Goal: Entertainment & Leisure: Browse casually

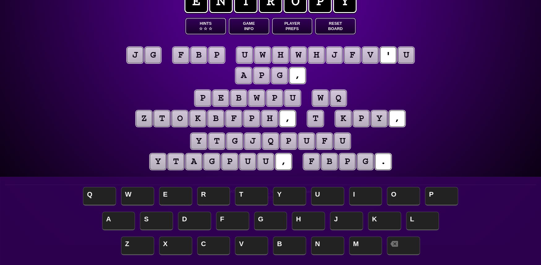
scroll to position [31, 0]
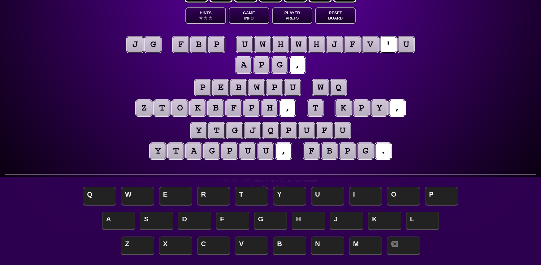
click at [161, 46] on puzzle-tile "g" at bounding box center [153, 45] width 16 height 16
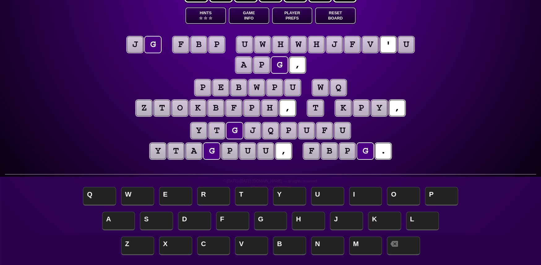
click at [161, 44] on puzzle-tile "g" at bounding box center [153, 45] width 16 height 16
click at [139, 47] on puzzle-tile "j" at bounding box center [135, 45] width 16 height 16
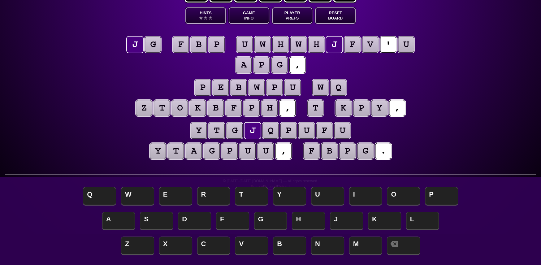
click at [154, 43] on puzzle-tile "g" at bounding box center [153, 45] width 16 height 16
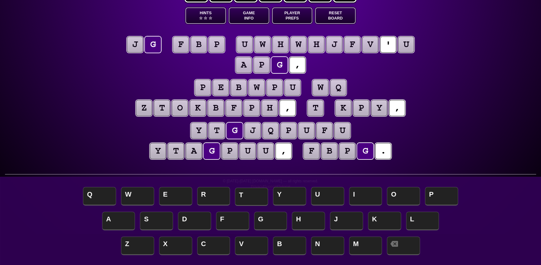
click at [254, 194] on span "T" at bounding box center [251, 197] width 33 height 18
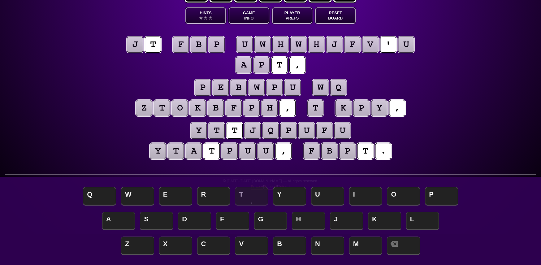
click at [140, 42] on puzzle-tile "j" at bounding box center [135, 45] width 16 height 16
click at [364, 196] on span "I" at bounding box center [365, 197] width 33 height 18
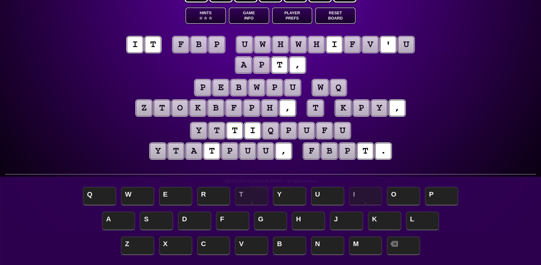
click at [410, 46] on puzzle-tile "u" at bounding box center [406, 45] width 16 height 16
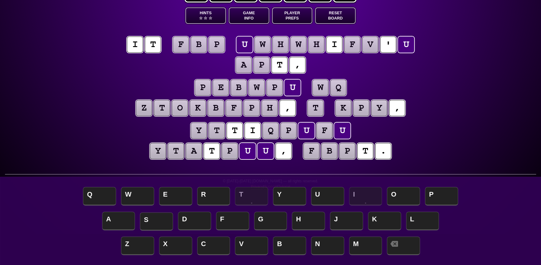
click at [162, 221] on span "S" at bounding box center [156, 221] width 33 height 18
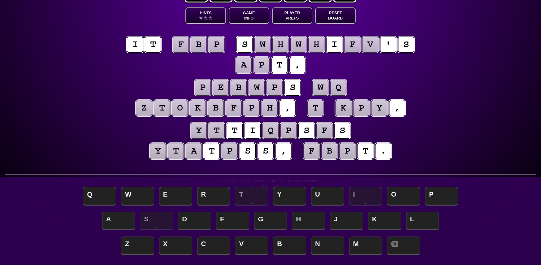
click at [321, 88] on puzzle-tile "w" at bounding box center [320, 88] width 16 height 16
click at [341, 86] on puzzle-tile "q" at bounding box center [338, 88] width 16 height 16
click at [322, 89] on puzzle-tile "w" at bounding box center [320, 88] width 16 height 16
click at [344, 89] on puzzle-tile "q" at bounding box center [338, 88] width 16 height 16
click at [318, 110] on puzzle-tile "t" at bounding box center [315, 108] width 16 height 16
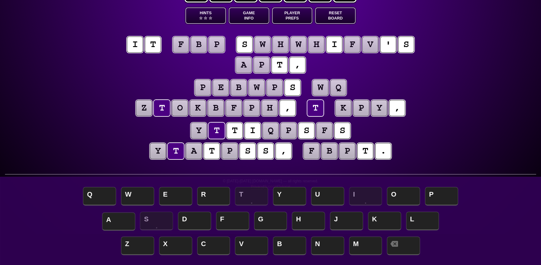
click at [127, 220] on span "A" at bounding box center [118, 221] width 33 height 18
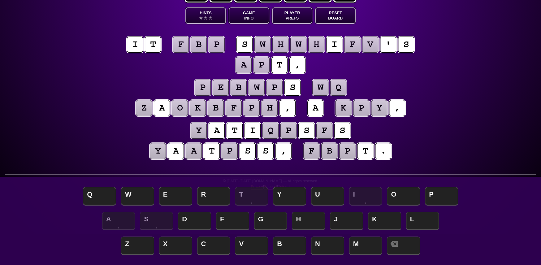
click at [386, 108] on puzzle-tile "y" at bounding box center [379, 108] width 16 height 16
click at [330, 135] on puzzle-tile "f" at bounding box center [324, 131] width 16 height 16
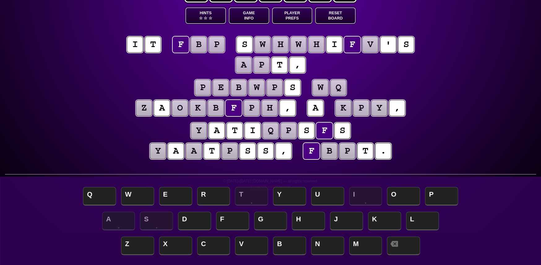
click at [216, 47] on puzzle-tile "p" at bounding box center [217, 45] width 16 height 16
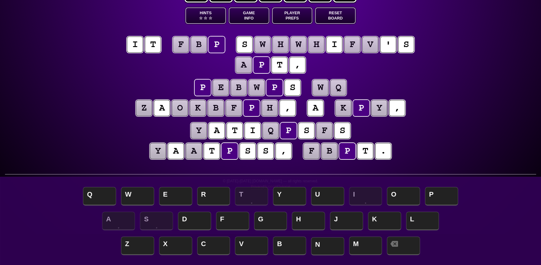
click at [332, 248] on span "N" at bounding box center [327, 246] width 33 height 18
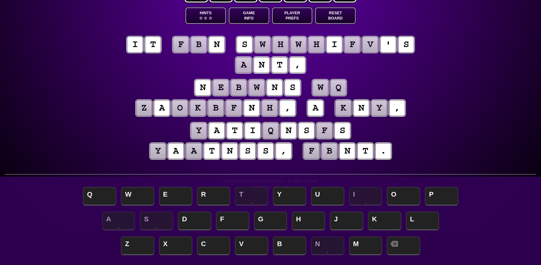
click at [179, 45] on puzzle-tile "f" at bounding box center [181, 45] width 16 height 16
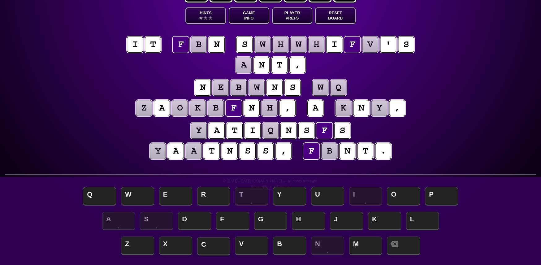
click at [226, 247] on span "C" at bounding box center [213, 246] width 33 height 18
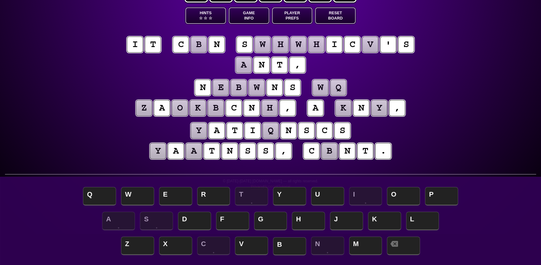
drag, startPoint x: 284, startPoint y: 243, endPoint x: 249, endPoint y: 240, distance: 34.8
click at [281, 243] on span "B" at bounding box center [289, 246] width 33 height 18
click at [199, 50] on puzzle-tile "b" at bounding box center [199, 45] width 16 height 16
click at [110, 220] on span "A" at bounding box center [118, 221] width 33 height 18
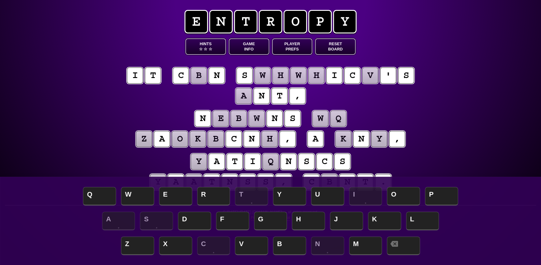
click at [336, 45] on button "Reset Board" at bounding box center [335, 46] width 41 height 16
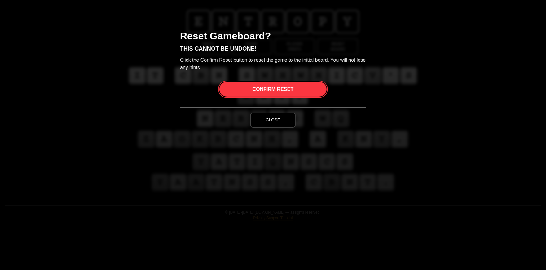
click at [276, 90] on span "Confirm Reset" at bounding box center [272, 89] width 41 height 15
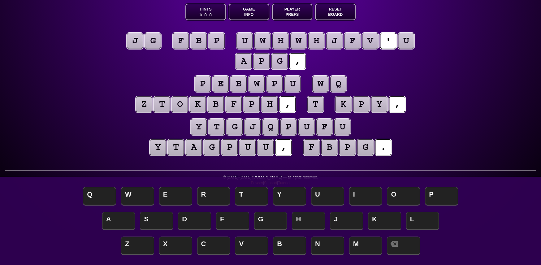
scroll to position [27, 0]
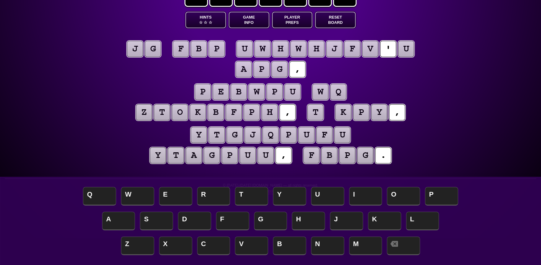
click at [319, 117] on puzzle-tile "t" at bounding box center [315, 112] width 16 height 16
click at [321, 114] on puzzle-tile "t" at bounding box center [315, 112] width 16 height 16
click at [217, 55] on puzzle-tile "p" at bounding box center [217, 49] width 16 height 16
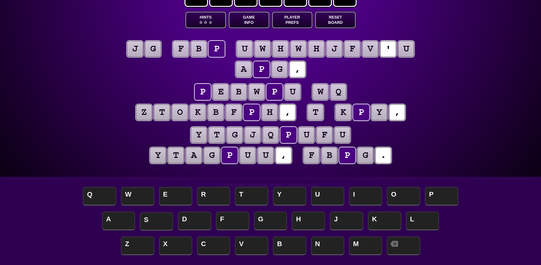
click at [165, 216] on span "S" at bounding box center [156, 221] width 33 height 18
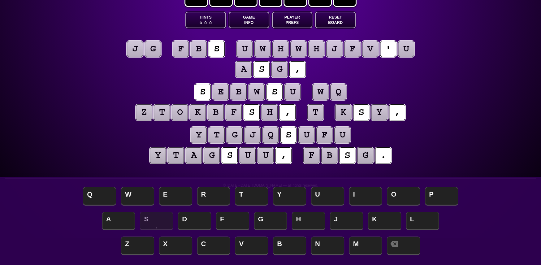
click at [201, 48] on puzzle-tile "b" at bounding box center [199, 49] width 16 height 16
click at [186, 48] on puzzle-tile "f" at bounding box center [181, 49] width 16 height 16
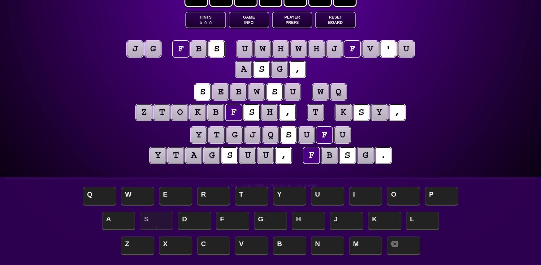
click at [220, 49] on puzzle-tile "s" at bounding box center [217, 49] width 16 height 16
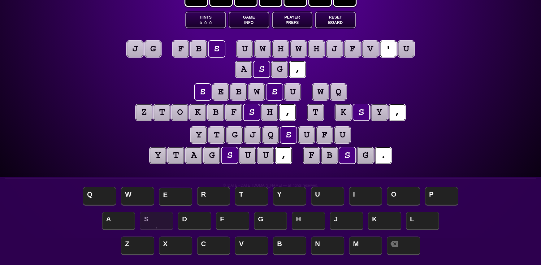
click at [176, 194] on span "E" at bounding box center [175, 197] width 33 height 18
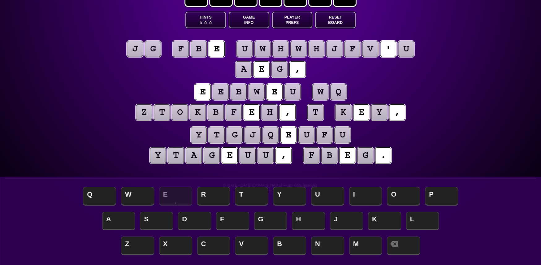
click at [183, 49] on puzzle-tile "f" at bounding box center [181, 49] width 16 height 16
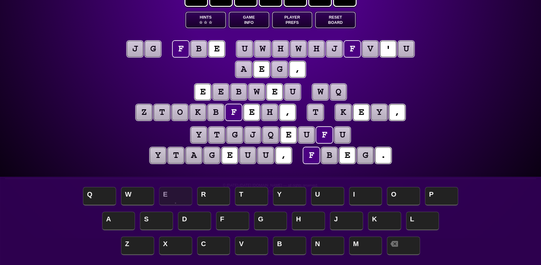
click at [201, 50] on puzzle-tile "b" at bounding box center [199, 49] width 16 height 16
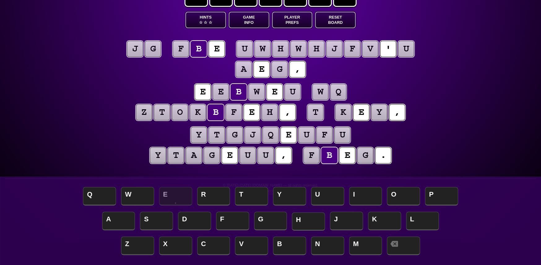
click at [307, 224] on span "H" at bounding box center [308, 221] width 33 height 18
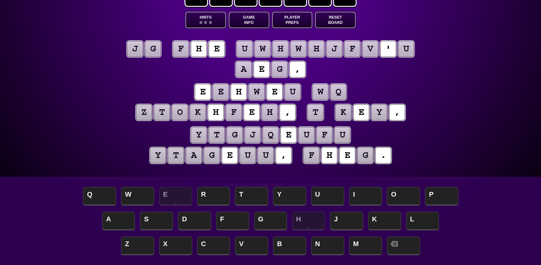
click at [184, 50] on puzzle-tile "f" at bounding box center [181, 49] width 16 height 16
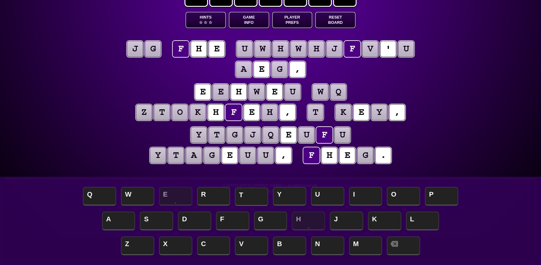
click at [256, 196] on span "T" at bounding box center [251, 197] width 33 height 18
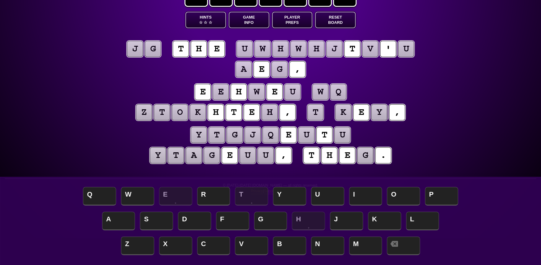
click at [159, 48] on puzzle-tile "g" at bounding box center [153, 49] width 16 height 16
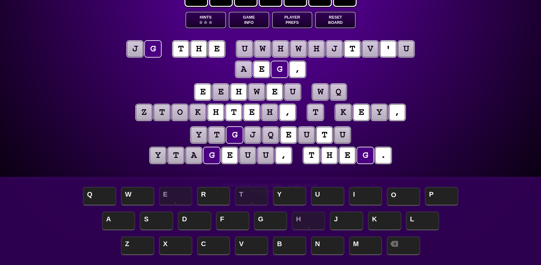
drag, startPoint x: 406, startPoint y: 198, endPoint x: 349, endPoint y: 175, distance: 61.7
click at [405, 198] on span "O" at bounding box center [403, 197] width 33 height 18
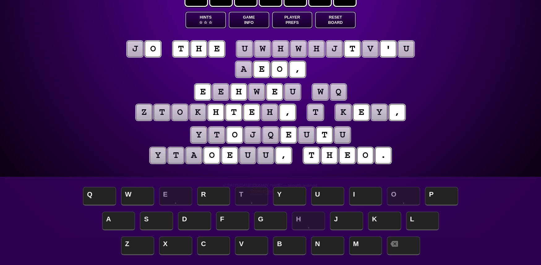
click at [143, 49] on puzzle-tile "j" at bounding box center [135, 49] width 16 height 16
click at [153, 219] on span "S" at bounding box center [156, 221] width 33 height 18
click at [368, 156] on puzzle-tile "o" at bounding box center [365, 155] width 16 height 16
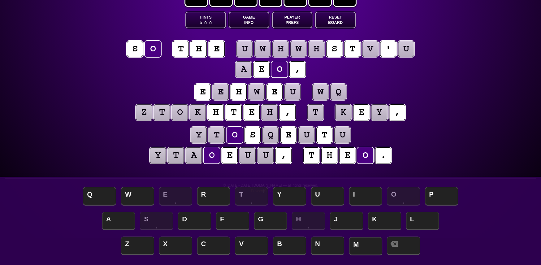
click at [369, 247] on span "M" at bounding box center [365, 246] width 33 height 18
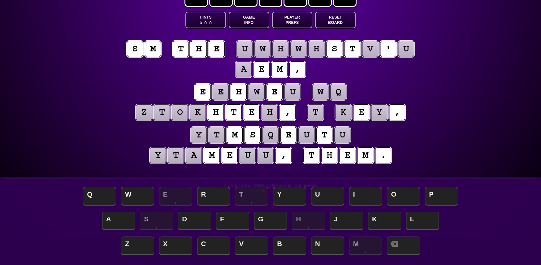
click at [140, 47] on puzzle-tile "s" at bounding box center [135, 49] width 16 height 16
click at [338, 21] on button "Reset Board" at bounding box center [335, 20] width 41 height 16
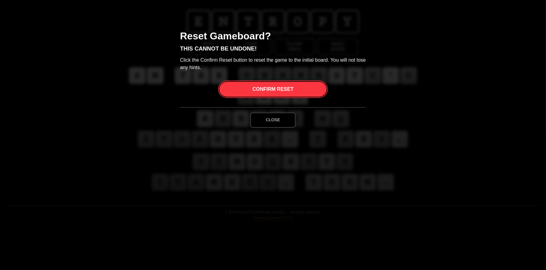
click at [263, 85] on span "Confirm Reset" at bounding box center [272, 89] width 41 height 15
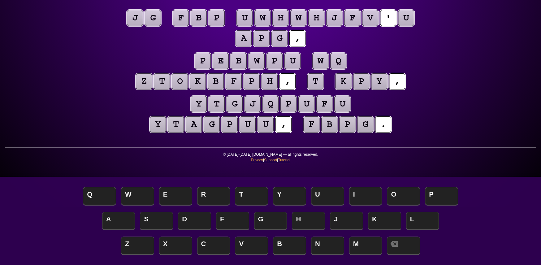
scroll to position [27, 0]
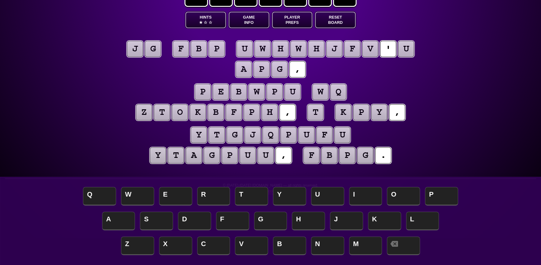
click at [319, 112] on puzzle-tile "t" at bounding box center [315, 112] width 16 height 16
click at [320, 112] on puzzle-tile "t" at bounding box center [315, 112] width 16 height 16
click at [371, 198] on span "I" at bounding box center [365, 197] width 33 height 18
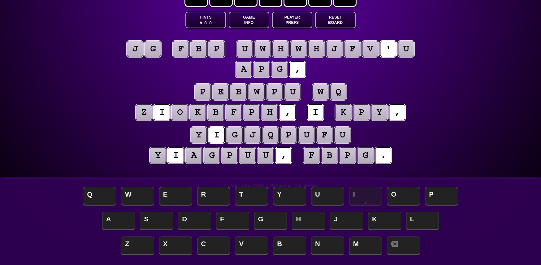
click at [410, 49] on puzzle-tile "u" at bounding box center [406, 49] width 16 height 16
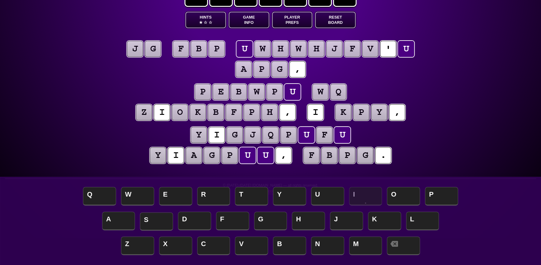
click at [153, 221] on span "S" at bounding box center [156, 221] width 33 height 18
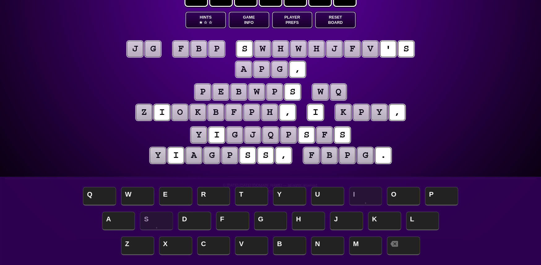
click at [232, 159] on puzzle-tile "p" at bounding box center [230, 155] width 16 height 16
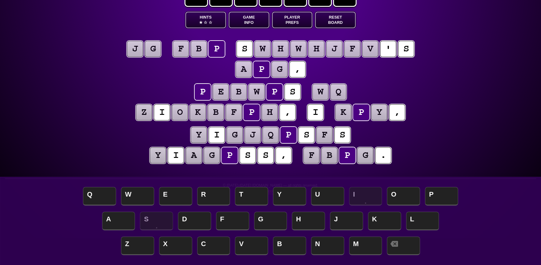
click at [217, 155] on puzzle-tile "g" at bounding box center [212, 155] width 16 height 16
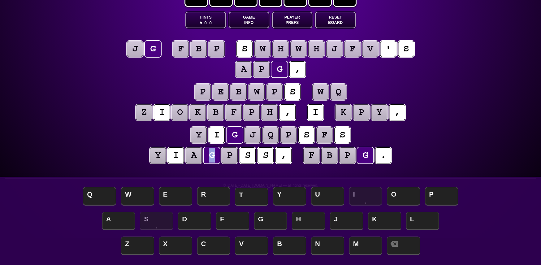
click at [249, 195] on span "T" at bounding box center [251, 197] width 33 height 18
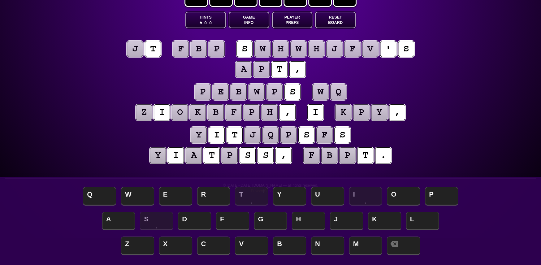
click at [235, 159] on puzzle-tile "p" at bounding box center [230, 155] width 16 height 16
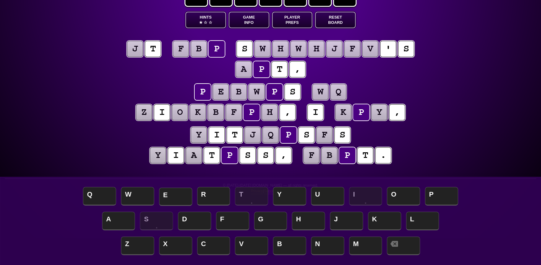
click at [177, 194] on span "E" at bounding box center [175, 197] width 33 height 18
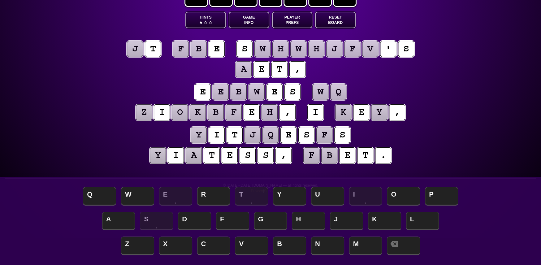
click at [192, 155] on puzzle-tile "a" at bounding box center [194, 155] width 16 height 16
click at [140, 51] on puzzle-tile "j" at bounding box center [135, 49] width 16 height 16
click at [120, 214] on span "A" at bounding box center [118, 221] width 33 height 18
click at [179, 48] on puzzle-tile "f" at bounding box center [181, 49] width 16 height 16
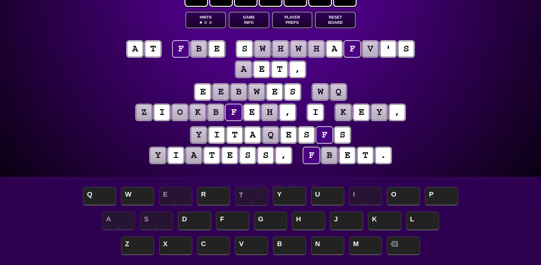
click at [253, 198] on span "T" at bounding box center [251, 197] width 33 height 18
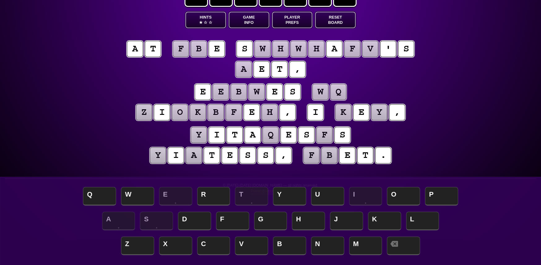
click at [214, 155] on puzzle-tile "t" at bounding box center [212, 155] width 16 height 16
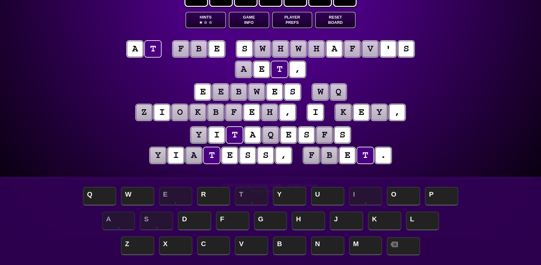
click at [405, 246] on span at bounding box center [403, 246] width 33 height 18
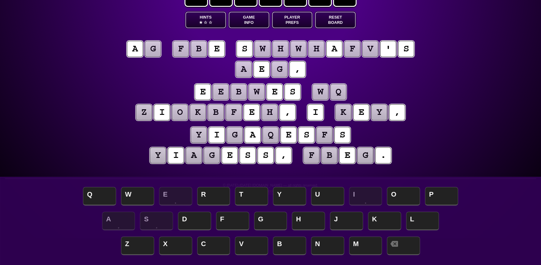
click at [158, 48] on puzzle-tile "g" at bounding box center [153, 49] width 16 height 16
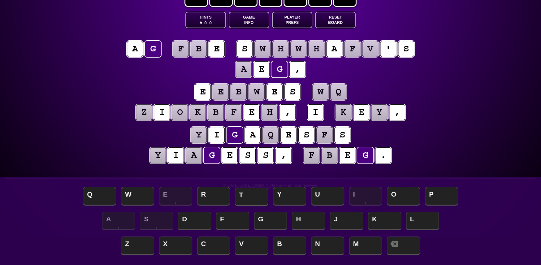
click at [256, 193] on span "T" at bounding box center [251, 197] width 33 height 18
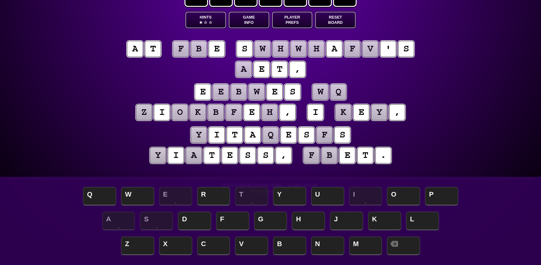
click at [184, 46] on puzzle-tile "f" at bounding box center [181, 49] width 16 height 16
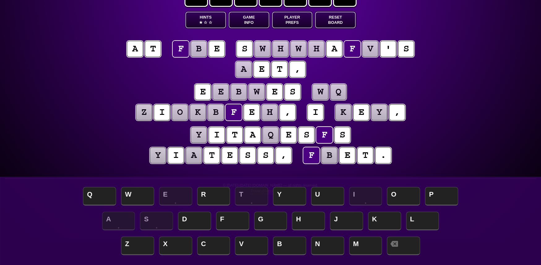
click at [245, 70] on puzzle-tile "a" at bounding box center [244, 69] width 16 height 16
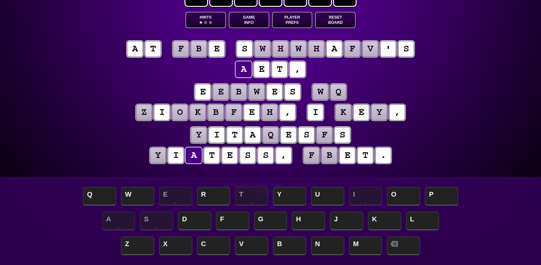
click at [218, 153] on puzzle-tile "t" at bounding box center [212, 155] width 16 height 16
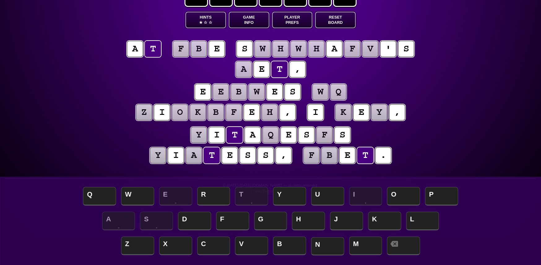
click at [333, 242] on span "N" at bounding box center [327, 246] width 33 height 18
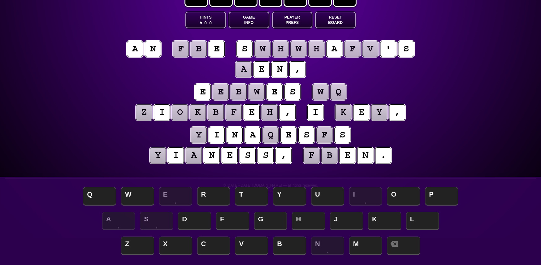
click at [193, 157] on puzzle-tile "a" at bounding box center [194, 155] width 16 height 16
click at [263, 194] on span "T" at bounding box center [251, 197] width 33 height 18
click at [163, 158] on puzzle-tile "y" at bounding box center [158, 155] width 16 height 16
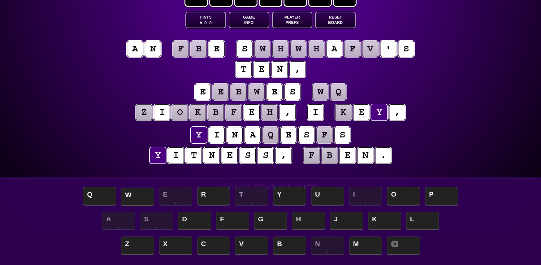
click at [137, 196] on span "W" at bounding box center [137, 197] width 33 height 18
click at [326, 135] on puzzle-tile "f" at bounding box center [324, 135] width 16 height 16
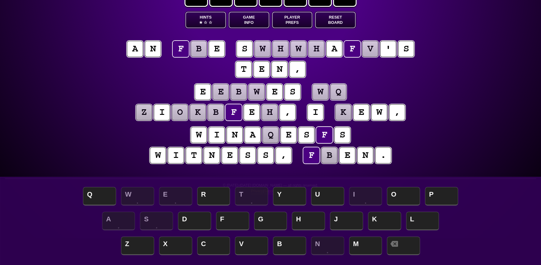
drag, startPoint x: 196, startPoint y: 153, endPoint x: 199, endPoint y: 154, distance: 3.8
click at [196, 153] on puzzle-tile "t" at bounding box center [194, 155] width 16 height 16
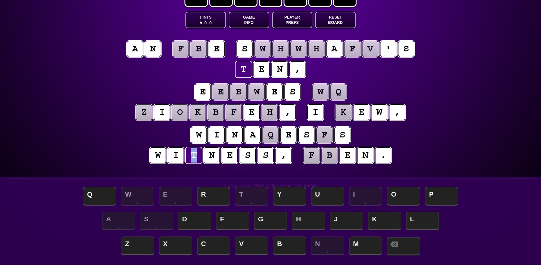
drag, startPoint x: 400, startPoint y: 248, endPoint x: 385, endPoint y: 222, distance: 30.2
click at [400, 247] on span at bounding box center [403, 246] width 33 height 18
drag, startPoint x: 325, startPoint y: 136, endPoint x: 326, endPoint y: 153, distance: 17.1
click at [326, 138] on puzzle-tile "f" at bounding box center [324, 135] width 16 height 16
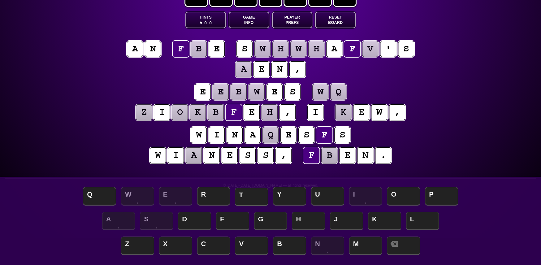
click at [254, 196] on span "T" at bounding box center [251, 197] width 33 height 18
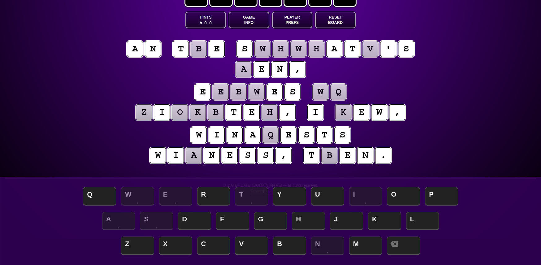
click at [202, 52] on puzzle-tile "b" at bounding box center [199, 49] width 16 height 16
click at [302, 220] on span "H" at bounding box center [308, 221] width 33 height 18
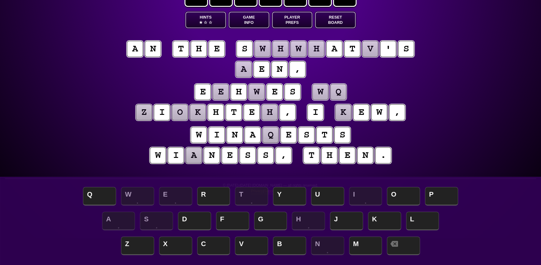
click at [162, 157] on puzzle-tile "w" at bounding box center [158, 155] width 16 height 16
click at [408, 246] on span at bounding box center [403, 246] width 33 height 18
click at [323, 94] on puzzle-tile "w" at bounding box center [320, 92] width 16 height 16
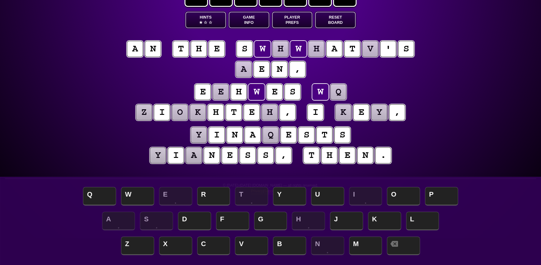
click at [344, 93] on puzzle-tile "q" at bounding box center [338, 92] width 16 height 16
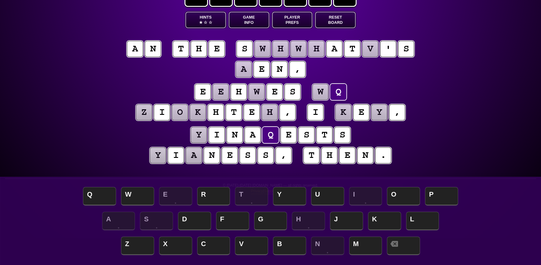
click at [323, 90] on puzzle-tile "w" at bounding box center [320, 92] width 16 height 16
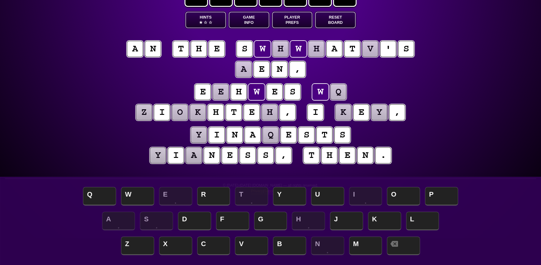
click at [271, 110] on puzzle-tile "h" at bounding box center [270, 112] width 16 height 16
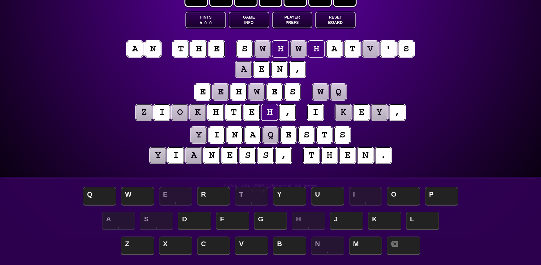
click at [216, 155] on puzzle-tile "n" at bounding box center [212, 155] width 16 height 16
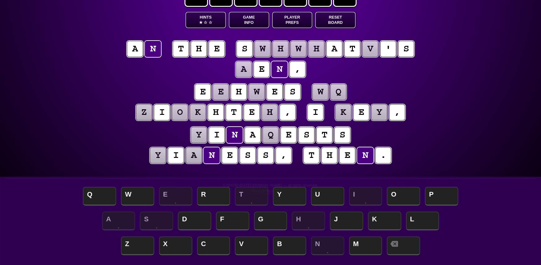
click at [228, 155] on puzzle-tile "e" at bounding box center [230, 155] width 16 height 16
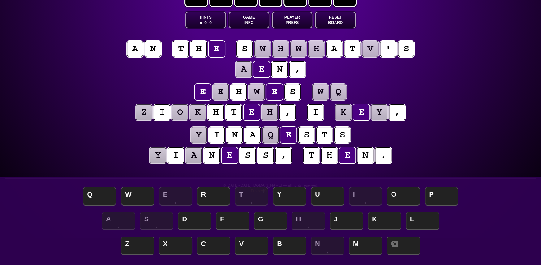
click at [246, 158] on puzzle-tile "s" at bounding box center [248, 155] width 16 height 16
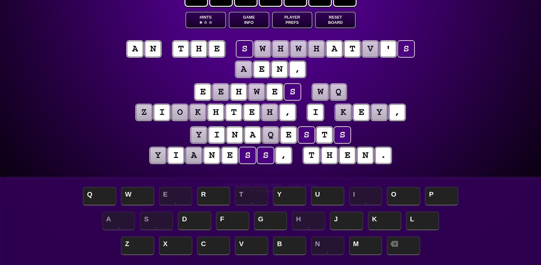
click at [316, 156] on puzzle-tile "t" at bounding box center [311, 155] width 16 height 16
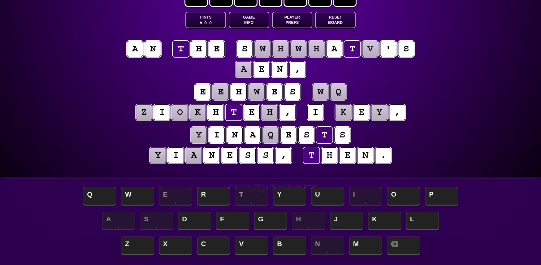
click at [162, 153] on puzzle-tile "y" at bounding box center [158, 155] width 16 height 16
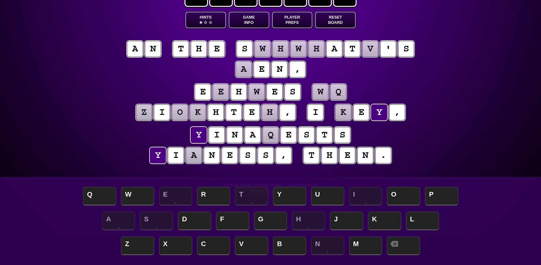
click at [195, 157] on puzzle-tile "a" at bounding box center [194, 155] width 16 height 16
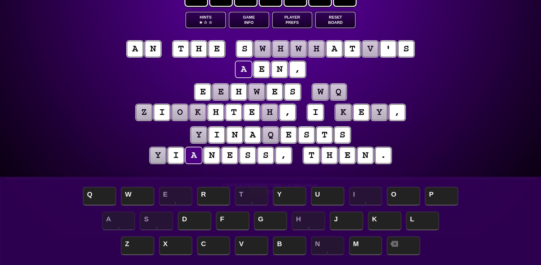
click at [274, 132] on puzzle-tile "q" at bounding box center [271, 135] width 16 height 16
click at [271, 46] on puzzle-tile "w" at bounding box center [263, 49] width 16 height 16
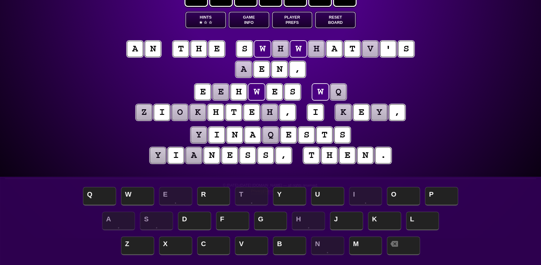
click at [369, 49] on puzzle-tile "v" at bounding box center [370, 49] width 16 height 16
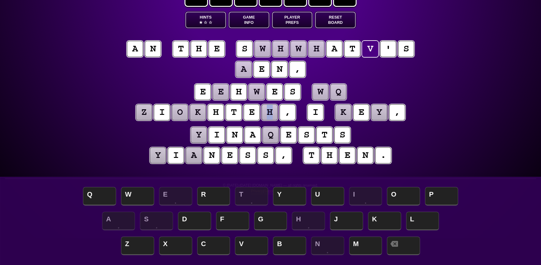
click at [272, 115] on puzzle-tile "h" at bounding box center [270, 112] width 16 height 16
click at [252, 134] on puzzle-tile "a" at bounding box center [253, 135] width 16 height 16
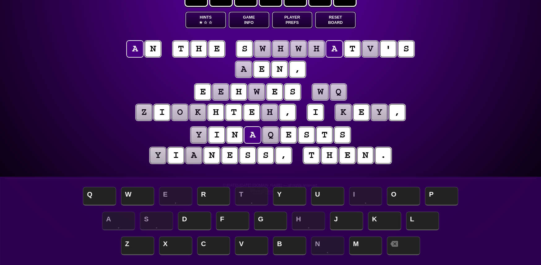
click at [217, 132] on puzzle-tile "i" at bounding box center [217, 135] width 16 height 16
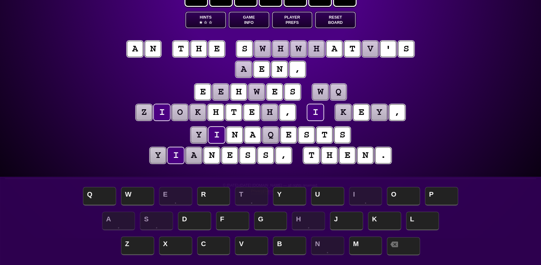
click at [408, 251] on span at bounding box center [403, 246] width 33 height 18
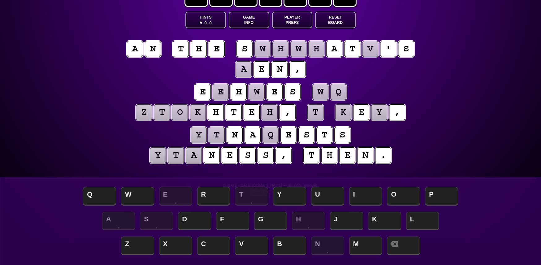
click at [256, 136] on puzzle-tile "a" at bounding box center [253, 135] width 16 height 16
click at [402, 245] on span at bounding box center [403, 246] width 33 height 18
click at [321, 107] on puzzle-tile "t" at bounding box center [315, 112] width 16 height 16
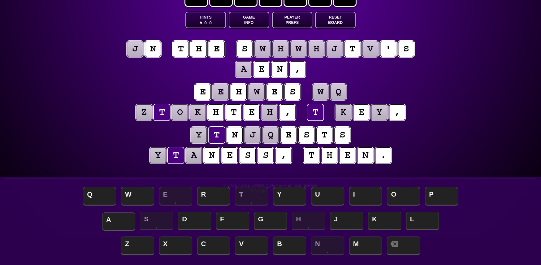
click at [117, 217] on span "A" at bounding box center [118, 221] width 33 height 18
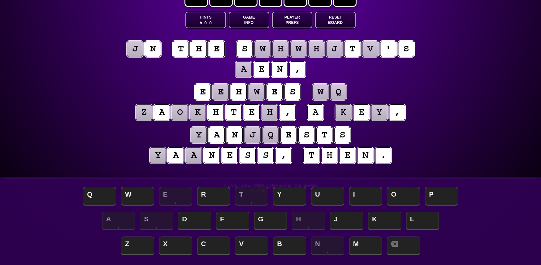
click at [139, 50] on puzzle-tile "j" at bounding box center [135, 49] width 16 height 16
click at [370, 196] on span "I" at bounding box center [365, 197] width 33 height 18
click at [199, 111] on puzzle-tile "k" at bounding box center [198, 112] width 16 height 16
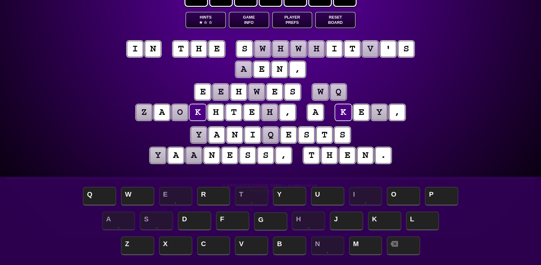
click at [270, 224] on span "G" at bounding box center [270, 221] width 33 height 18
click at [147, 111] on puzzle-tile "z" at bounding box center [144, 112] width 16 height 16
click at [423, 224] on span "L" at bounding box center [422, 221] width 33 height 18
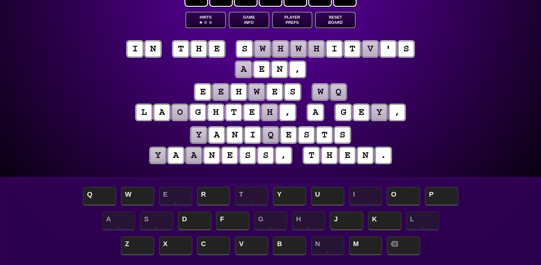
click at [179, 109] on puzzle-tile "o" at bounding box center [180, 112] width 16 height 16
click at [334, 200] on span "U" at bounding box center [327, 197] width 33 height 18
click at [267, 109] on puzzle-tile "h" at bounding box center [270, 112] width 16 height 16
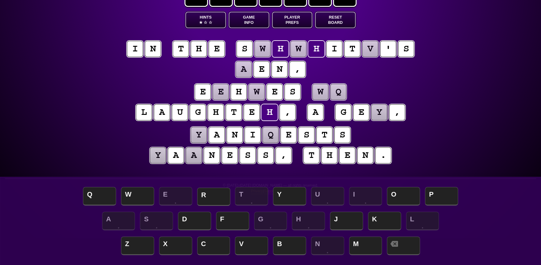
click at [218, 196] on span "R" at bounding box center [213, 197] width 33 height 18
click at [321, 92] on puzzle-tile "w" at bounding box center [320, 92] width 16 height 16
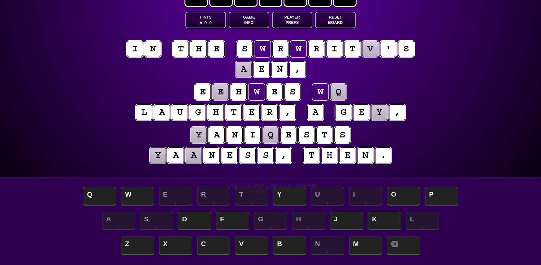
click at [320, 89] on puzzle-tile "w" at bounding box center [320, 92] width 16 height 16
click at [337, 92] on puzzle-tile "q" at bounding box center [338, 92] width 16 height 16
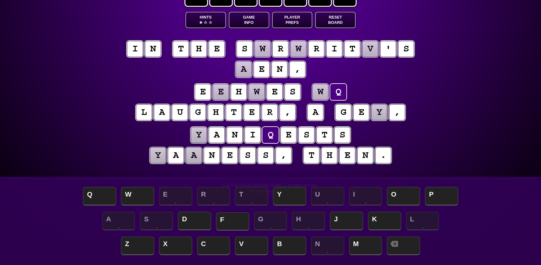
click at [239, 221] on span "F" at bounding box center [232, 221] width 33 height 18
drag, startPoint x: 206, startPoint y: 134, endPoint x: 218, endPoint y: 143, distance: 15.0
click at [206, 135] on puzzle-tile "y" at bounding box center [199, 135] width 16 height 16
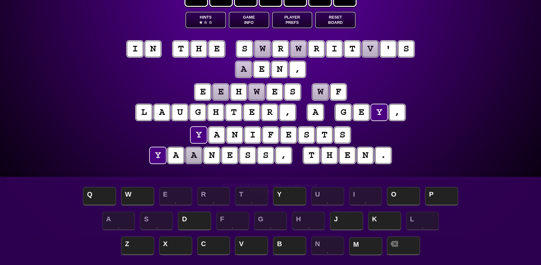
click at [370, 247] on span "M" at bounding box center [365, 246] width 33 height 18
click at [194, 153] on puzzle-tile "a" at bounding box center [194, 155] width 16 height 16
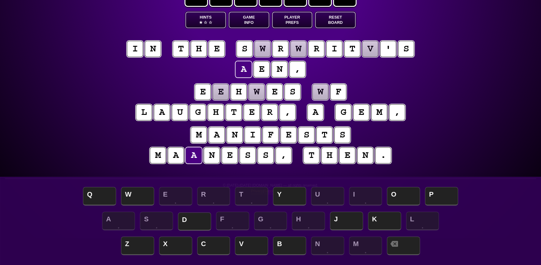
click at [196, 220] on span "D" at bounding box center [194, 221] width 33 height 18
click at [326, 92] on puzzle-tile "w" at bounding box center [320, 92] width 16 height 16
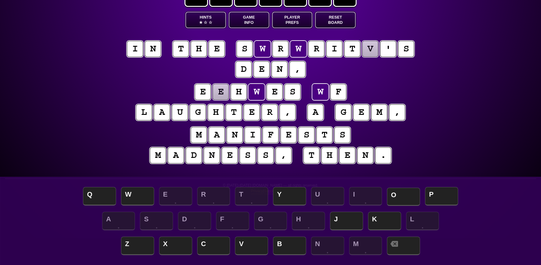
click at [412, 197] on span "O" at bounding box center [403, 197] width 33 height 18
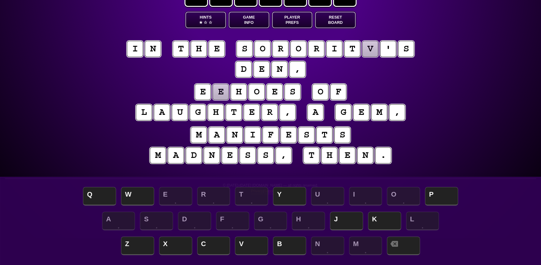
click at [375, 48] on puzzle-tile "v" at bounding box center [370, 49] width 16 height 16
click at [300, 195] on span "Y" at bounding box center [289, 197] width 33 height 18
click at [226, 90] on puzzle-tile "e" at bounding box center [221, 92] width 16 height 16
click at [214, 247] on span "C" at bounding box center [213, 246] width 33 height 18
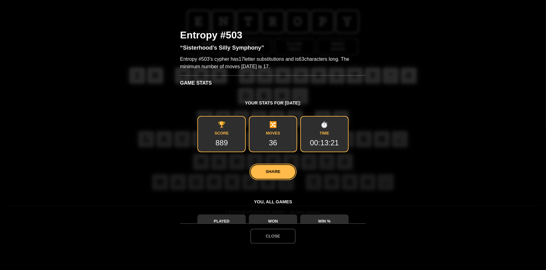
scroll to position [0, 0]
click at [279, 238] on button "Close" at bounding box center [272, 236] width 45 height 15
